Goal: Navigation & Orientation: Find specific page/section

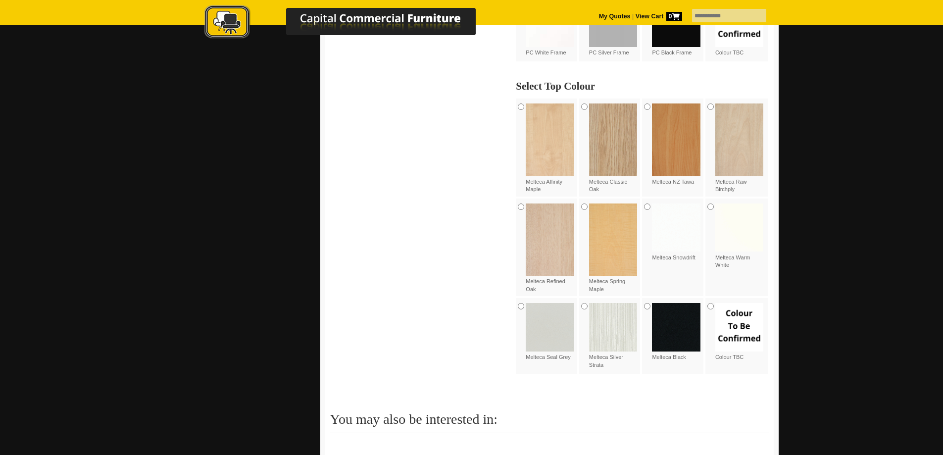
scroll to position [693, 0]
click at [608, 305] on img at bounding box center [613, 326] width 48 height 48
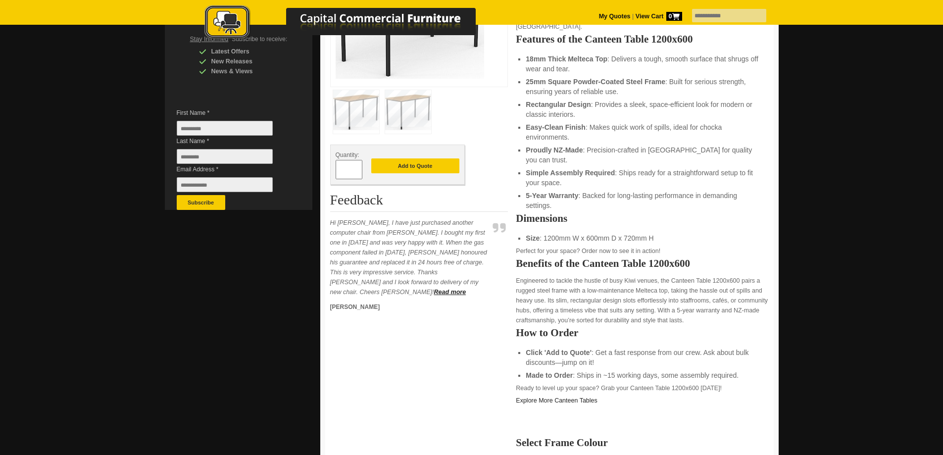
scroll to position [49, 0]
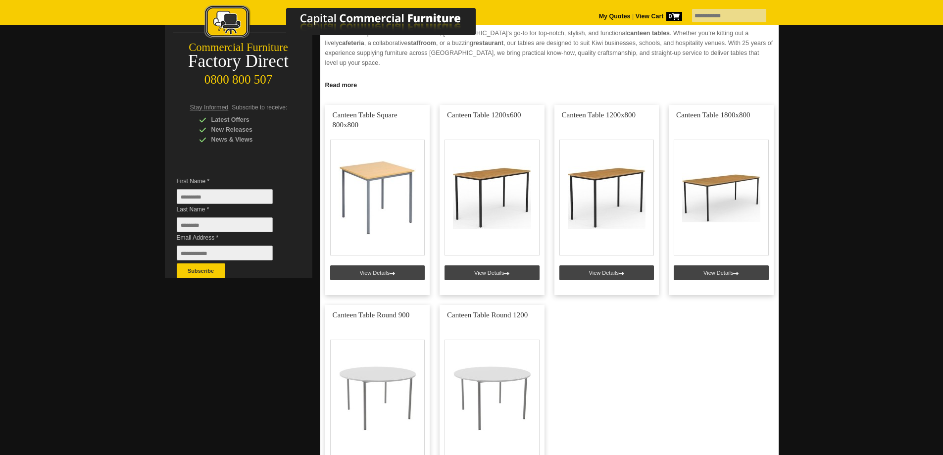
scroll to position [148, 0]
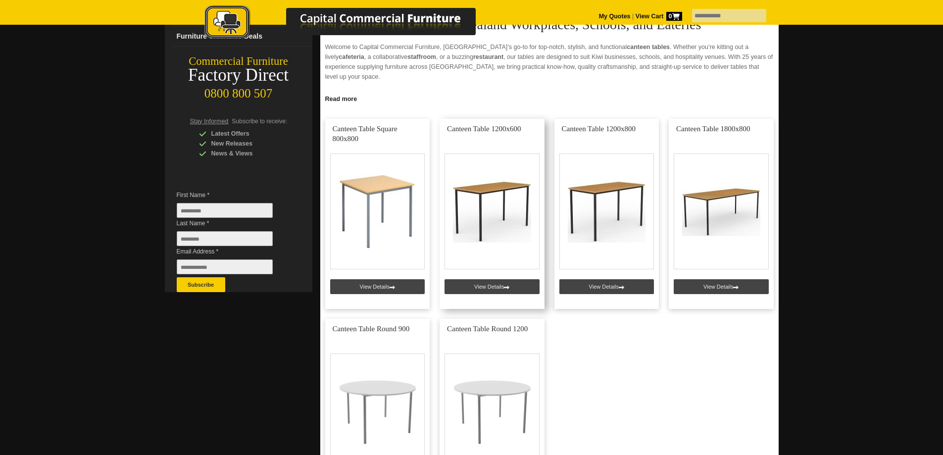
click at [483, 210] on link at bounding box center [491, 214] width 105 height 190
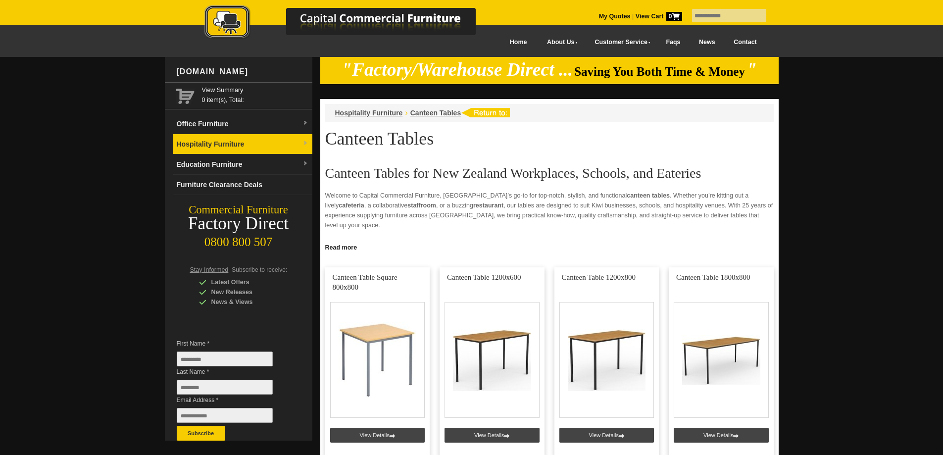
click at [242, 143] on link "Hospitality Furniture" at bounding box center [243, 144] width 140 height 20
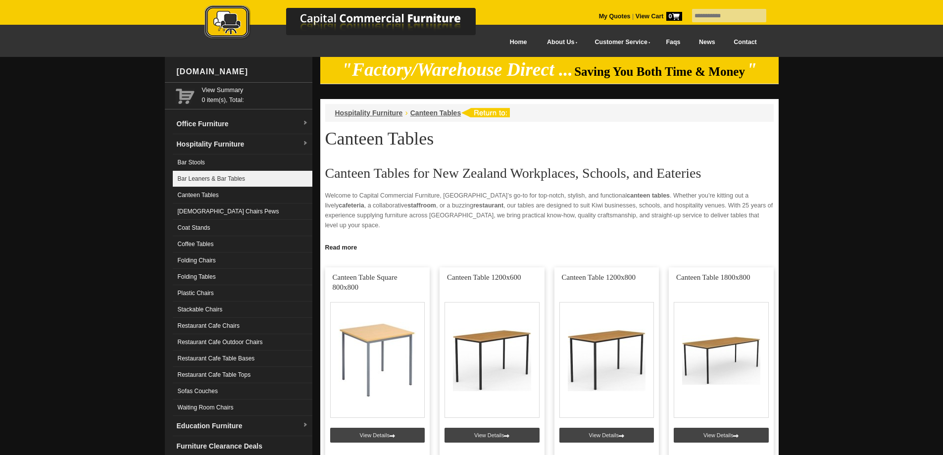
click at [212, 180] on link "Bar Leaners & Bar Tables" at bounding box center [243, 179] width 140 height 16
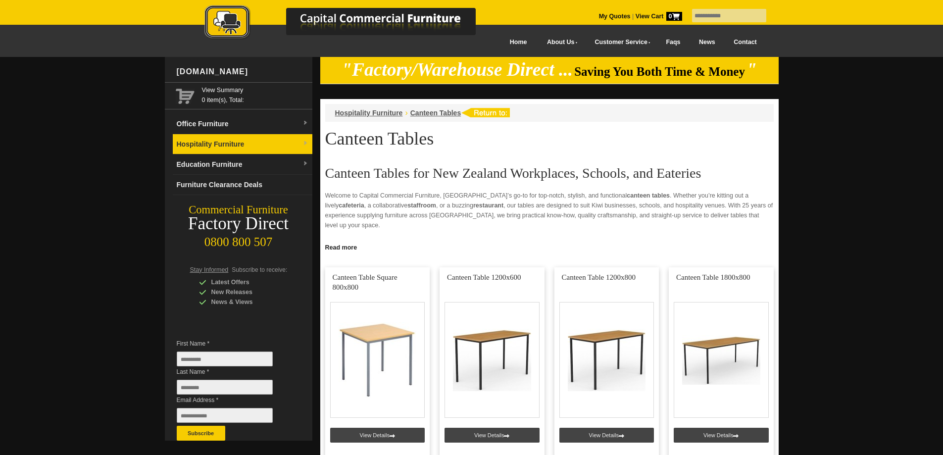
click at [270, 143] on link "Hospitality Furniture" at bounding box center [243, 144] width 140 height 20
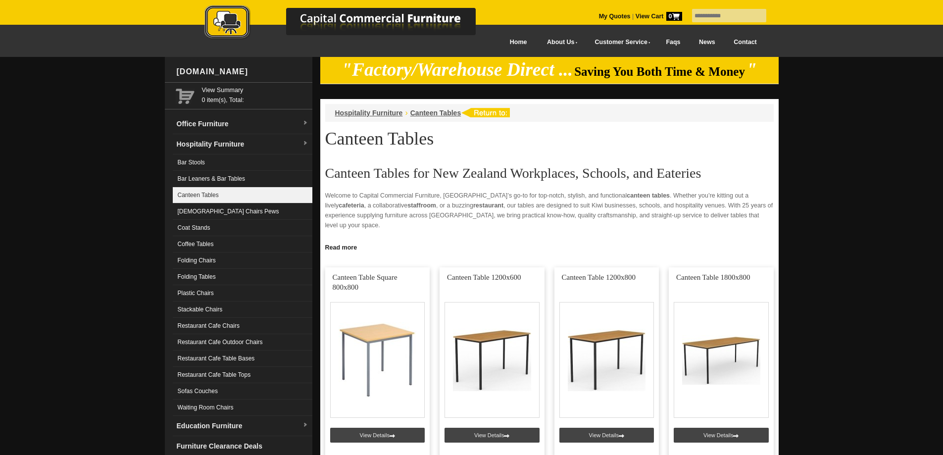
click at [203, 196] on link "Canteen Tables" at bounding box center [243, 195] width 140 height 16
